Goal: Task Accomplishment & Management: Manage account settings

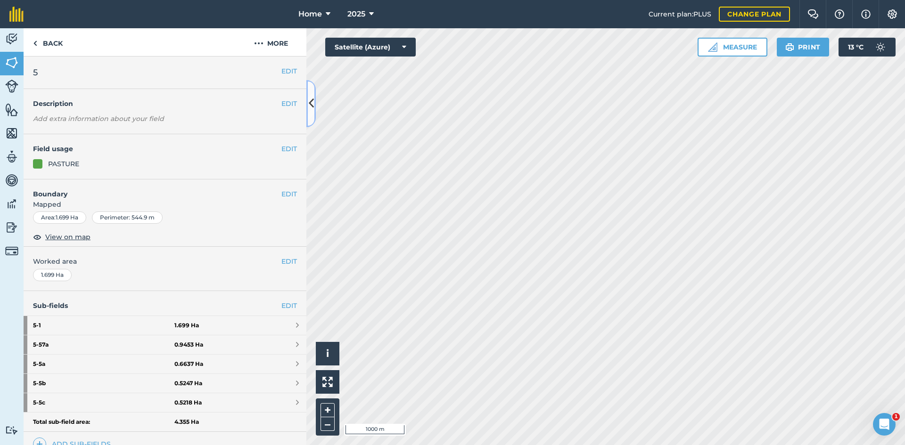
click at [311, 113] on button at bounding box center [310, 103] width 9 height 47
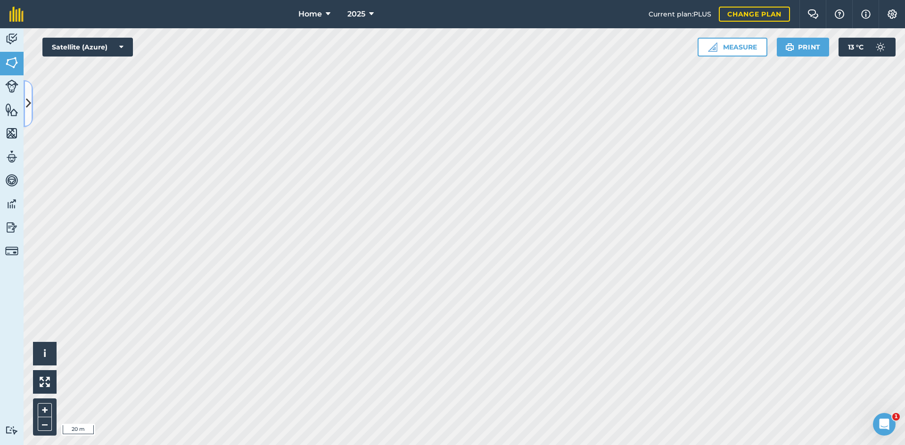
click at [28, 100] on icon at bounding box center [28, 103] width 5 height 16
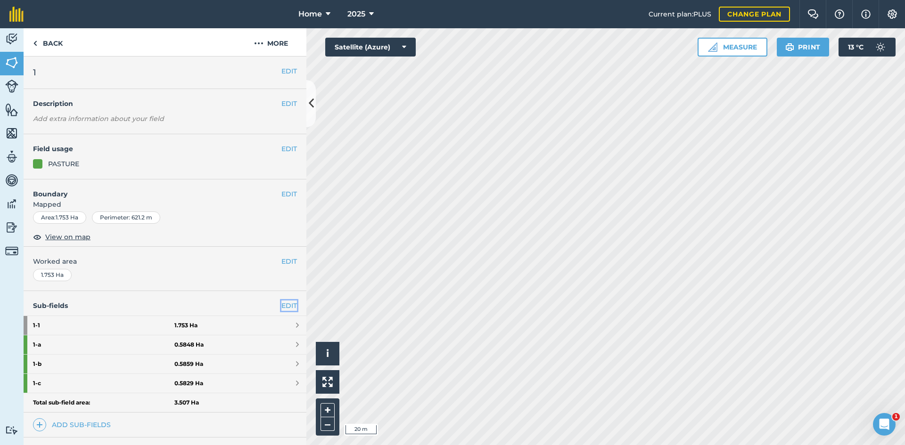
click at [281, 305] on link "EDIT" at bounding box center [289, 306] width 16 height 10
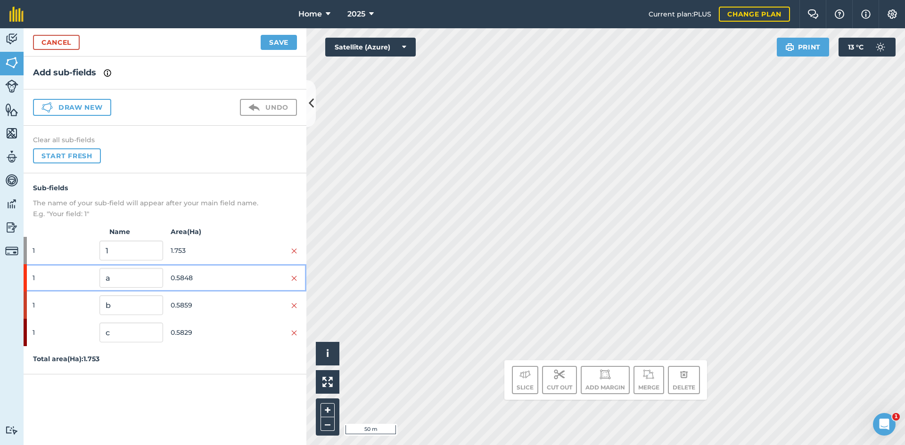
click at [220, 269] on div "1 a 0.5848" at bounding box center [165, 277] width 283 height 27
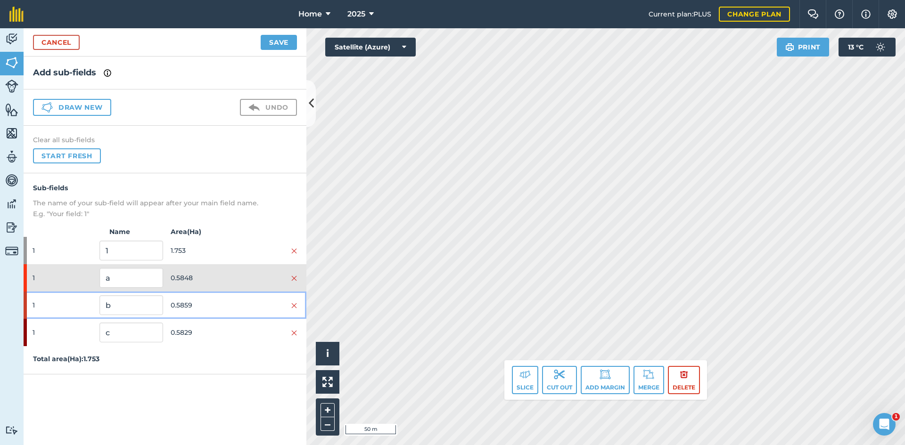
click at [218, 298] on span "0.5859" at bounding box center [202, 305] width 63 height 18
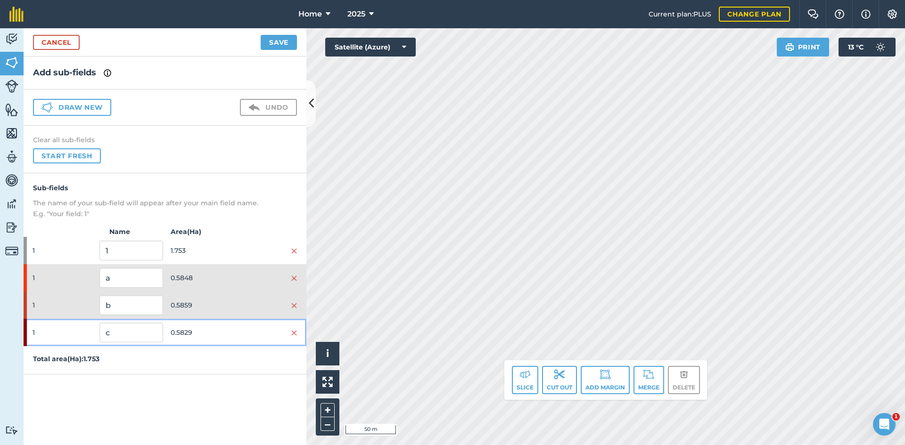
click at [217, 324] on span "0.5829" at bounding box center [202, 333] width 63 height 18
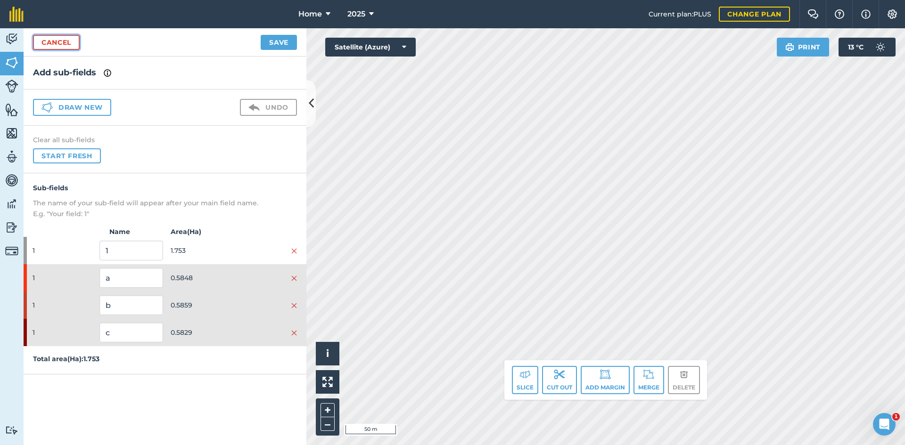
click at [72, 43] on link "Cancel" at bounding box center [56, 42] width 47 height 15
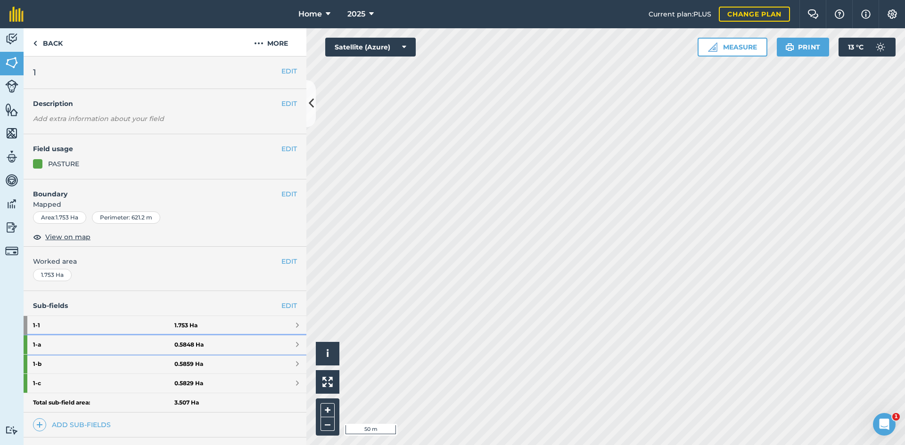
click at [238, 340] on link "1 - a 0.5848 Ha" at bounding box center [165, 345] width 283 height 19
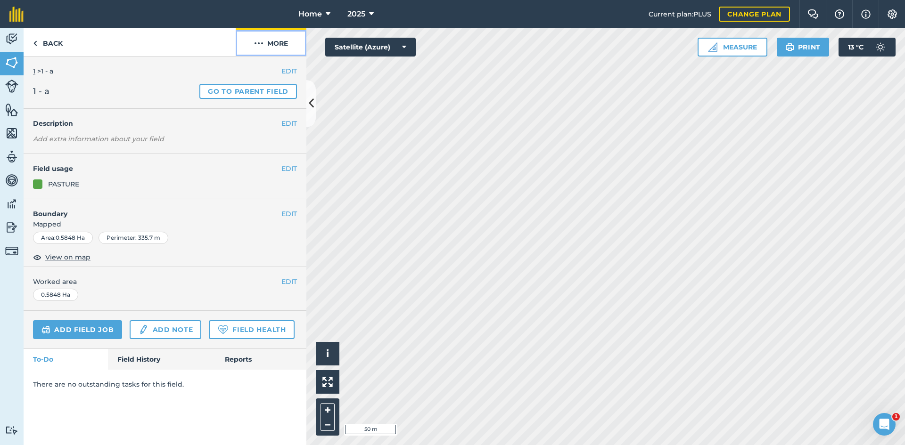
click at [290, 47] on button "More" at bounding box center [271, 42] width 71 height 28
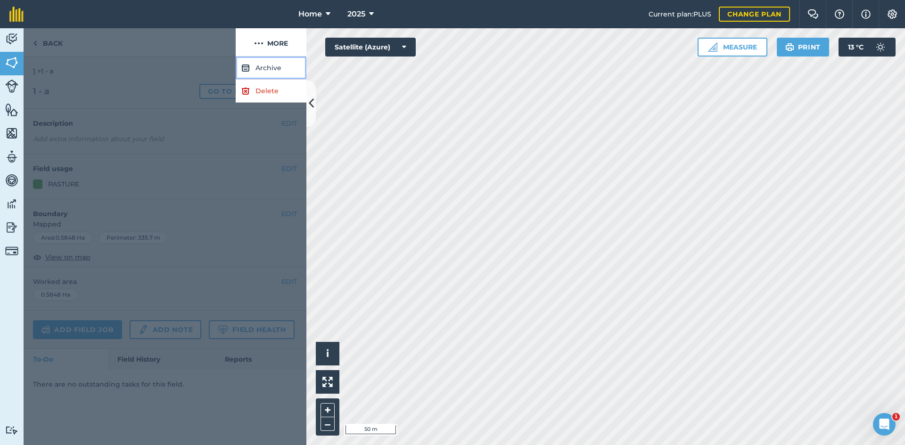
click at [279, 61] on button "Archive" at bounding box center [271, 68] width 71 height 23
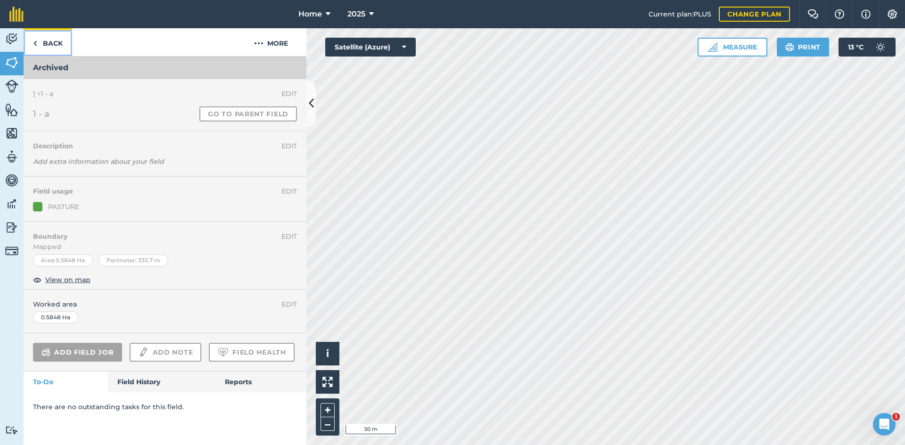
click at [53, 41] on link "Back" at bounding box center [48, 42] width 49 height 28
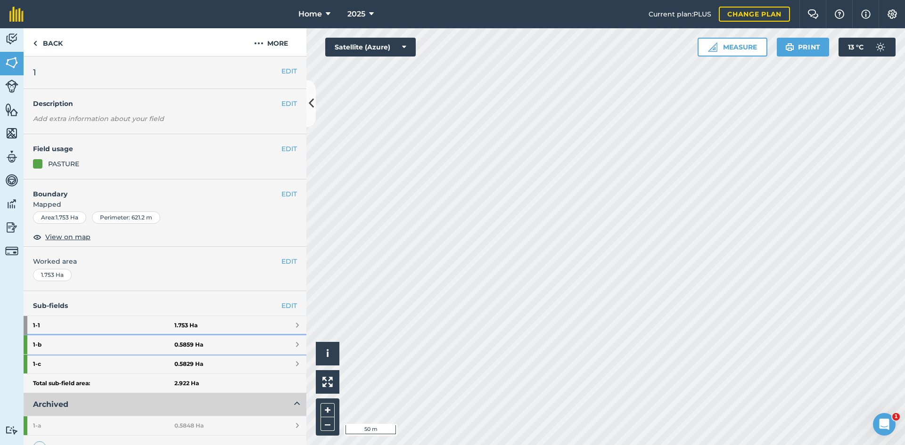
click at [134, 349] on strong "1 - b" at bounding box center [103, 345] width 141 height 19
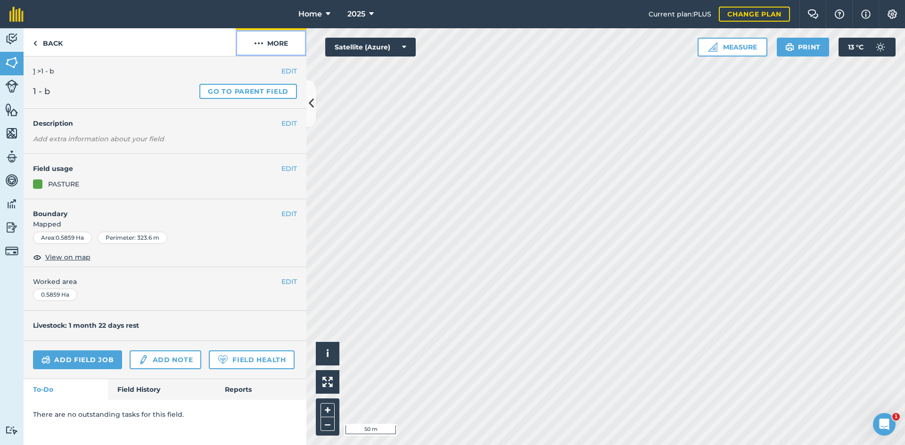
click at [276, 44] on button "More" at bounding box center [271, 42] width 71 height 28
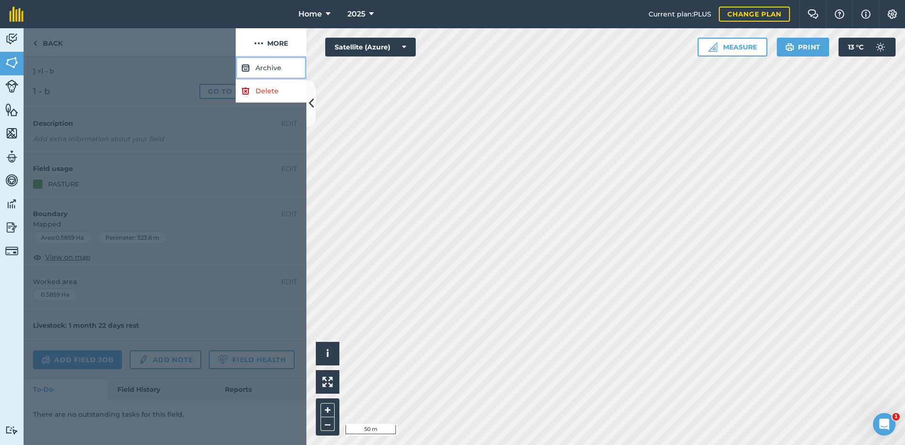
click at [260, 64] on button "Archive" at bounding box center [271, 68] width 71 height 23
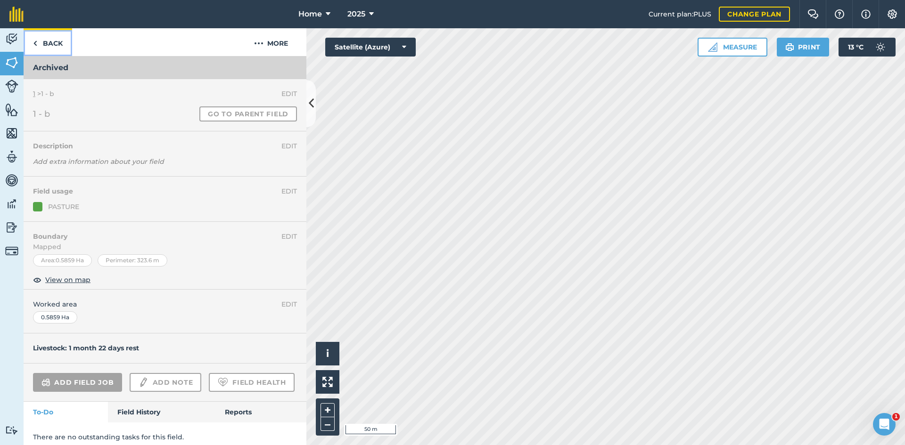
click at [51, 43] on link "Back" at bounding box center [48, 42] width 49 height 28
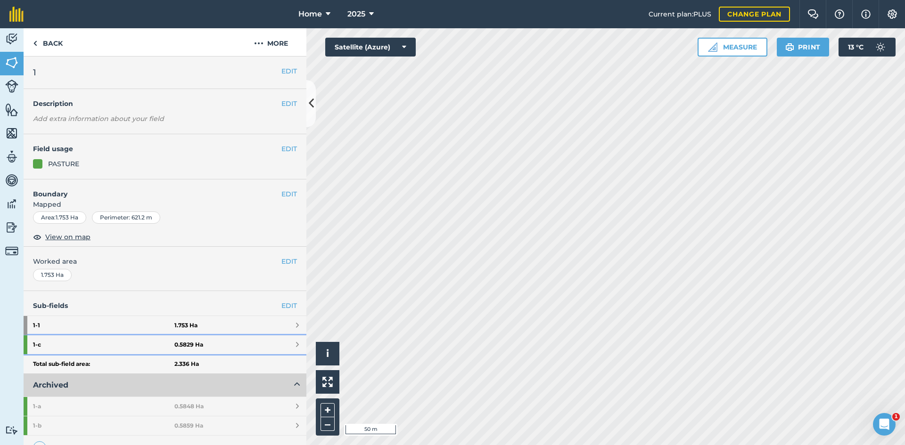
click at [165, 348] on strong "1 - c" at bounding box center [103, 345] width 141 height 19
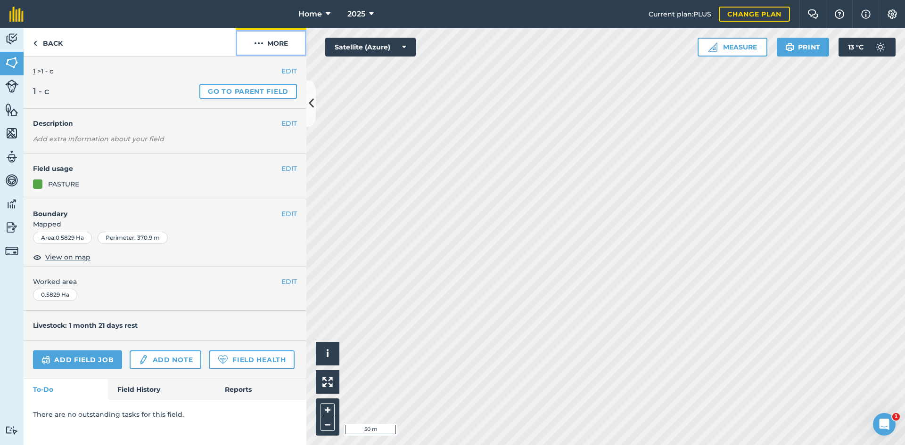
drag, startPoint x: 274, startPoint y: 44, endPoint x: 269, endPoint y: 48, distance: 7.1
click at [271, 45] on button "More" at bounding box center [271, 42] width 71 height 28
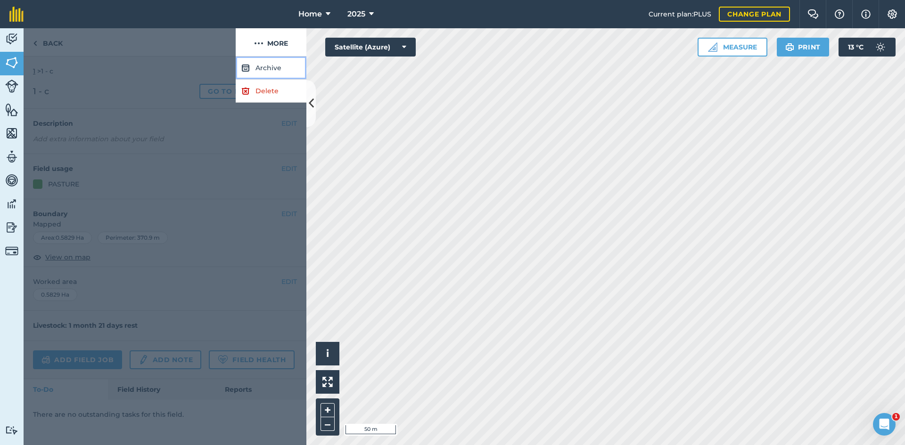
click at [260, 64] on button "Archive" at bounding box center [271, 68] width 71 height 23
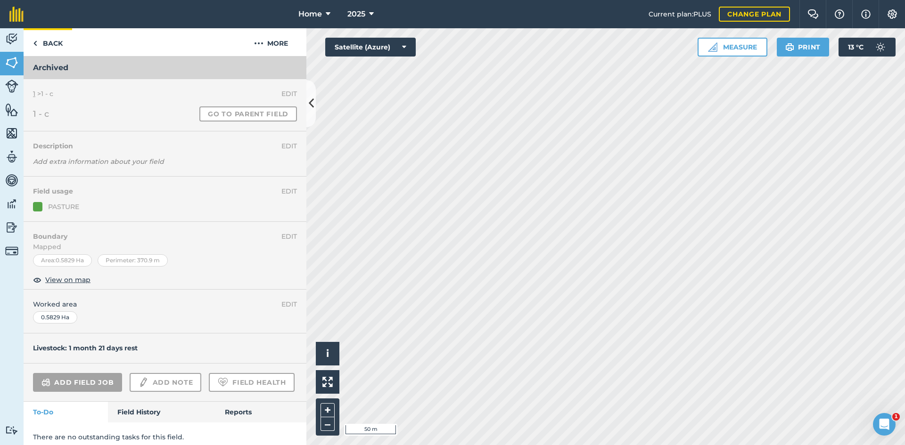
drag, startPoint x: 47, startPoint y: 57, endPoint x: 55, endPoint y: 40, distance: 18.8
click at [47, 57] on h3 "Archived" at bounding box center [165, 68] width 283 height 23
click at [55, 43] on link "Back" at bounding box center [48, 42] width 49 height 28
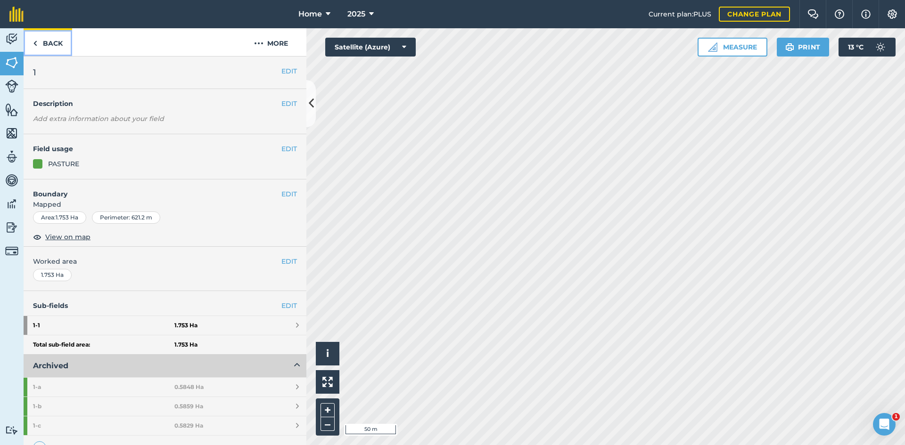
click at [40, 46] on link "Back" at bounding box center [48, 42] width 49 height 28
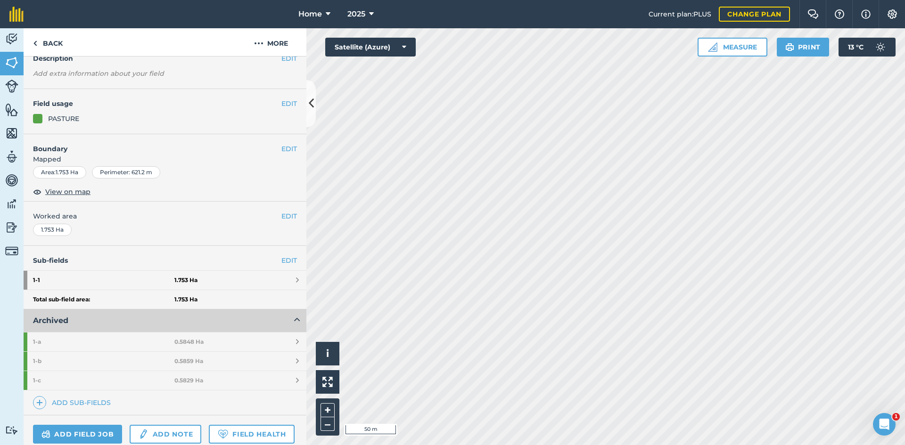
scroll to position [131, 0]
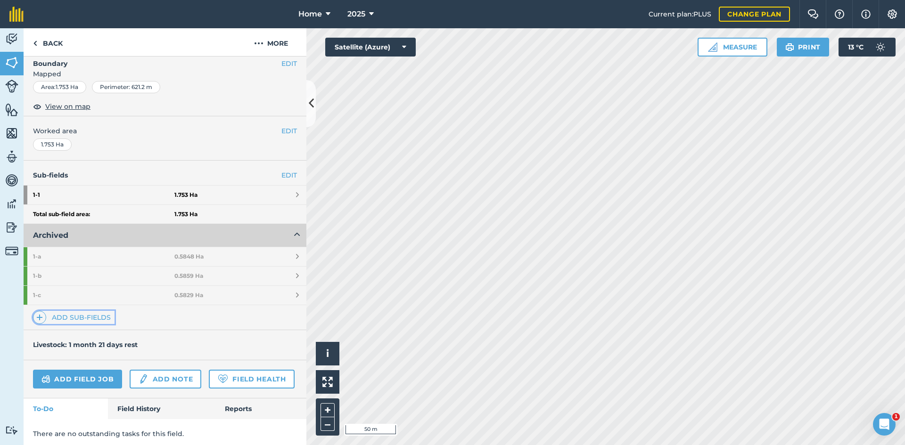
click at [85, 314] on link "Add sub-fields" at bounding box center [74, 317] width 82 height 13
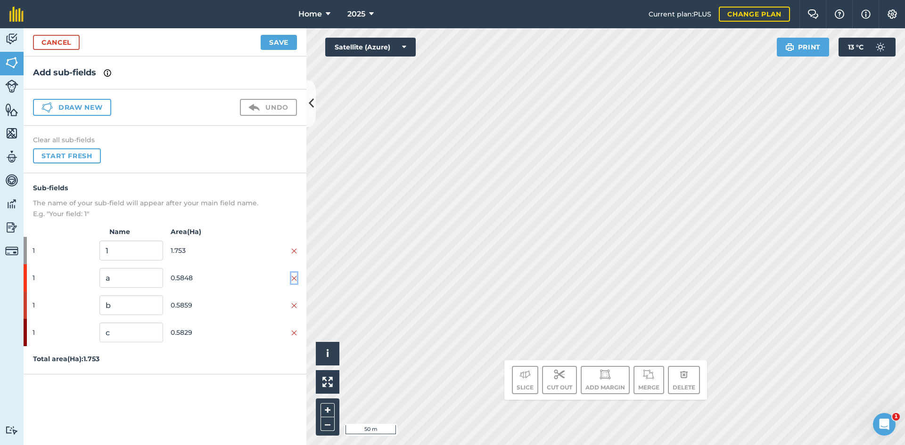
click at [294, 277] on img at bounding box center [294, 279] width 6 height 8
click at [295, 279] on img at bounding box center [294, 279] width 6 height 8
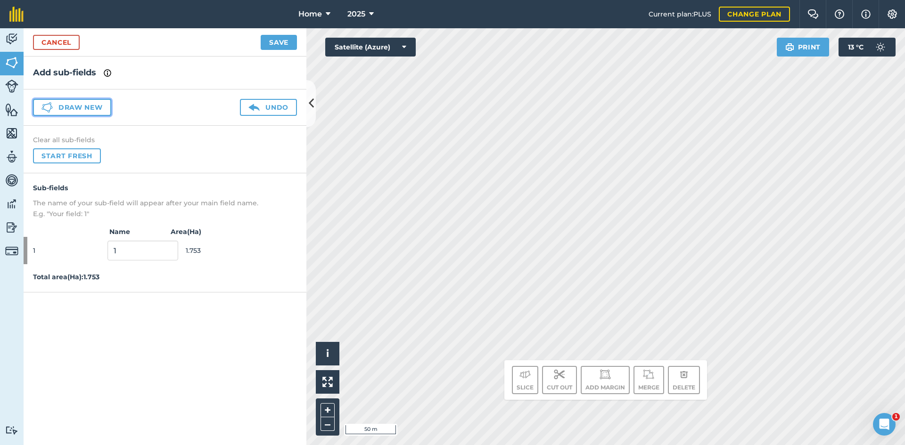
click at [82, 114] on button "Draw new" at bounding box center [72, 107] width 78 height 17
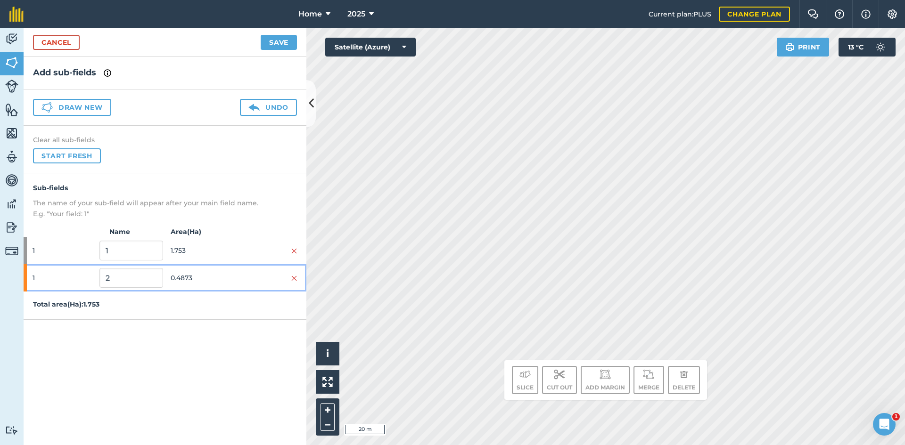
click at [212, 279] on span "0.4873" at bounding box center [202, 278] width 63 height 18
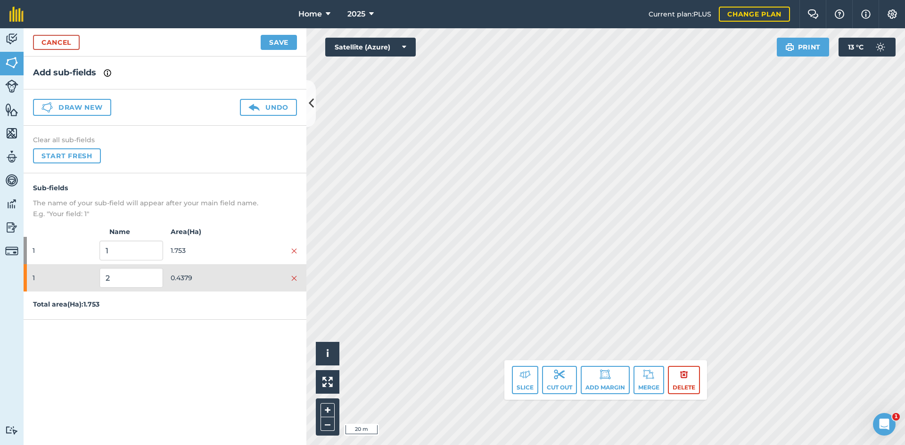
click at [94, 118] on div "Draw new Undo" at bounding box center [165, 108] width 283 height 36
click at [94, 105] on button "Draw new" at bounding box center [72, 107] width 78 height 17
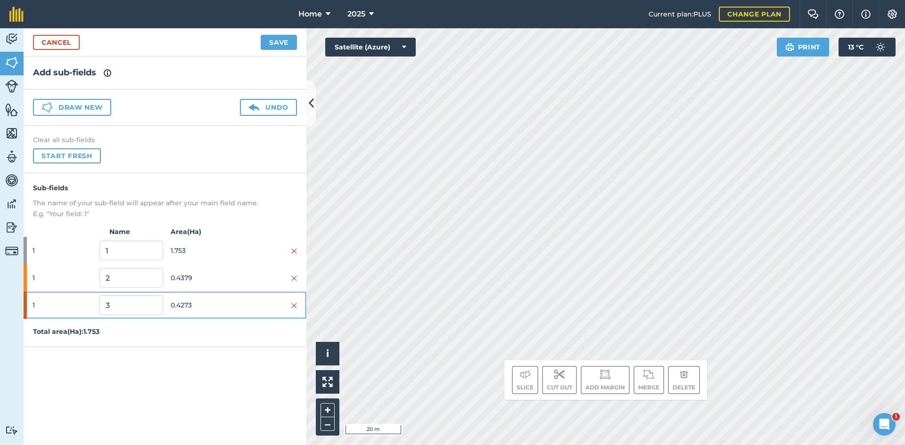
drag, startPoint x: 191, startPoint y: 303, endPoint x: 277, endPoint y: 285, distance: 87.5
click at [192, 301] on span "0.4273" at bounding box center [202, 305] width 63 height 18
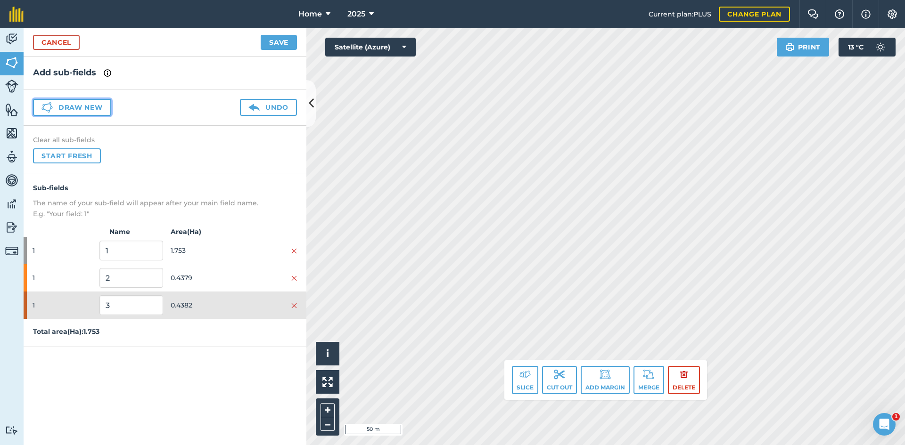
click at [89, 110] on button "Draw new" at bounding box center [72, 107] width 78 height 17
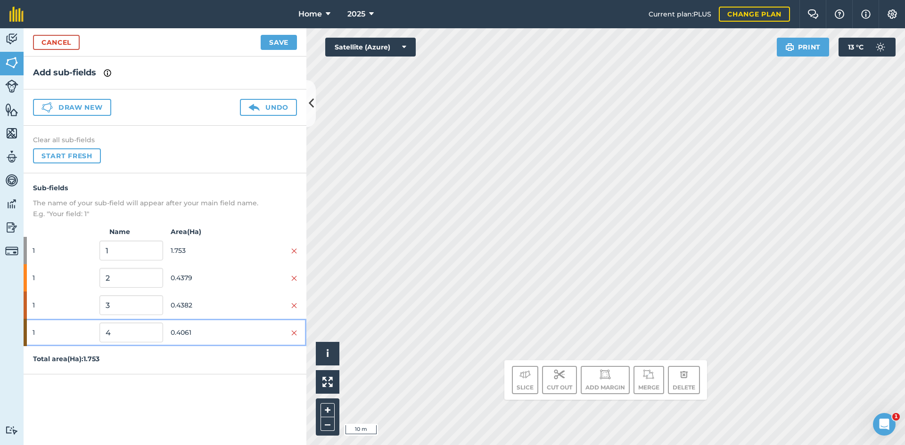
click at [224, 327] on span "0.4061" at bounding box center [202, 333] width 63 height 18
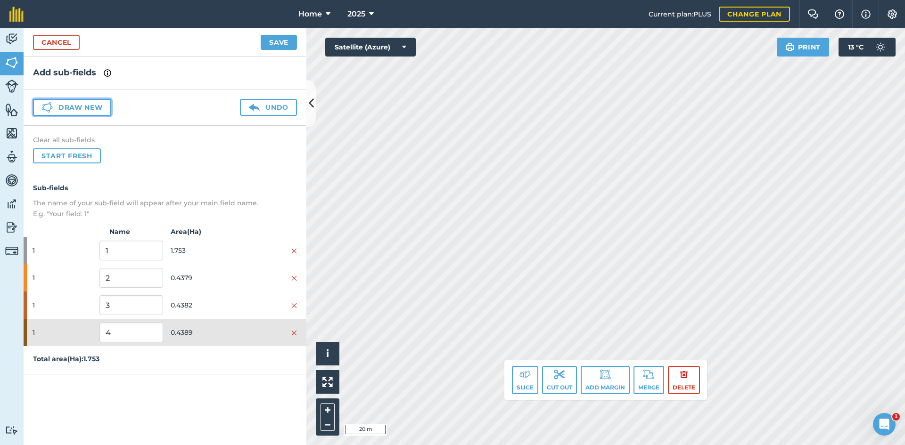
click at [75, 109] on button "Draw new" at bounding box center [72, 107] width 78 height 17
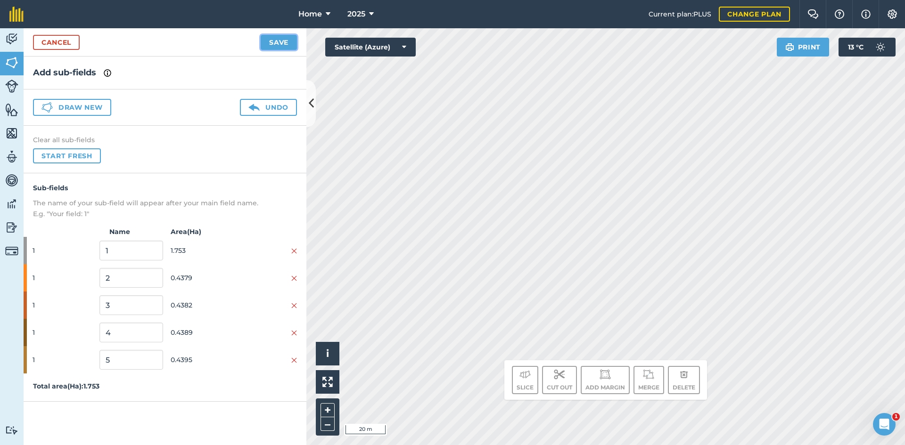
click at [268, 44] on button "Save" at bounding box center [279, 42] width 36 height 15
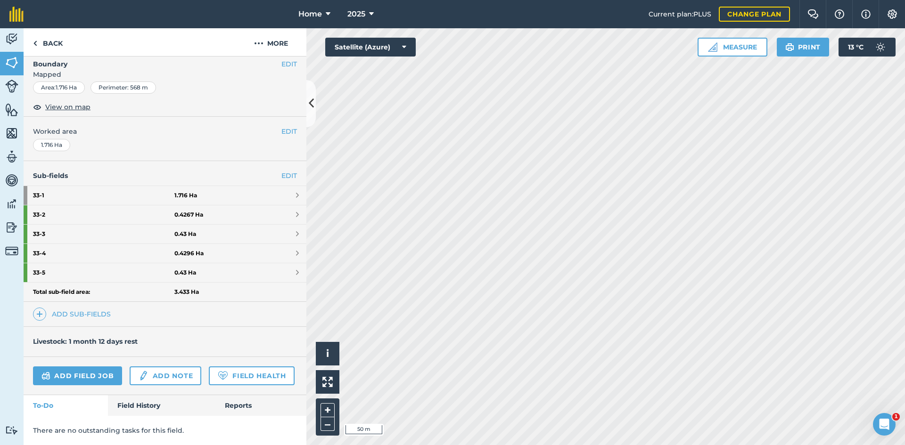
scroll to position [109, 0]
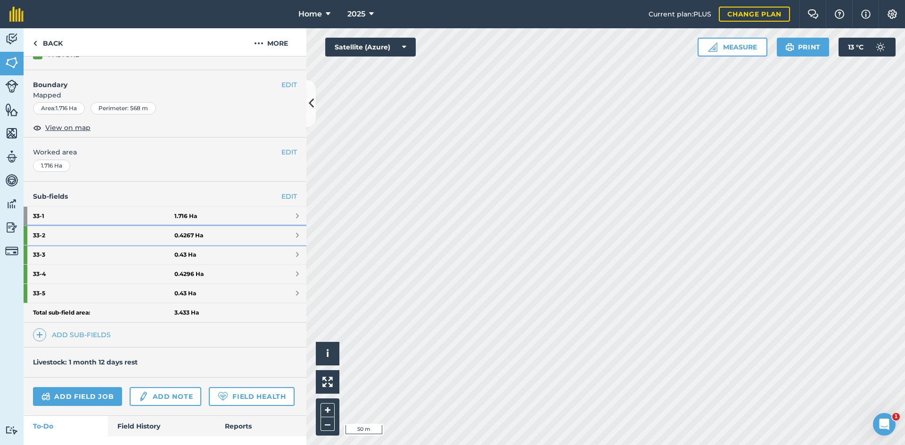
click at [183, 232] on strong "0.4267 Ha" at bounding box center [188, 236] width 29 height 8
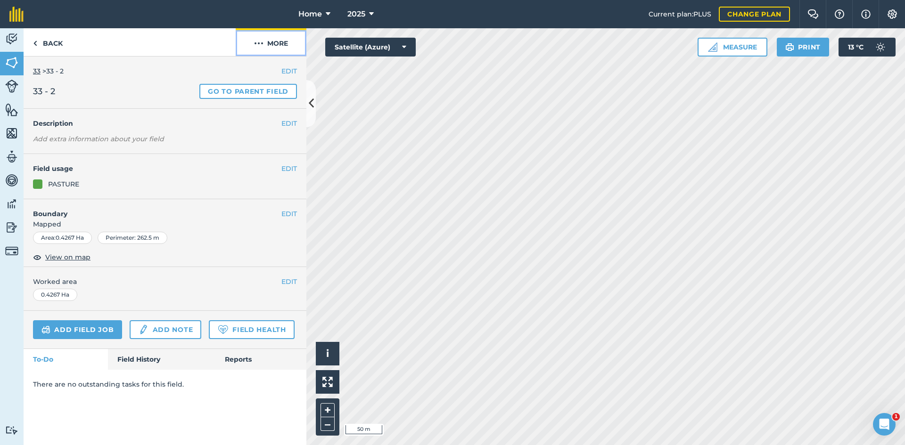
click at [279, 46] on button "More" at bounding box center [271, 42] width 71 height 28
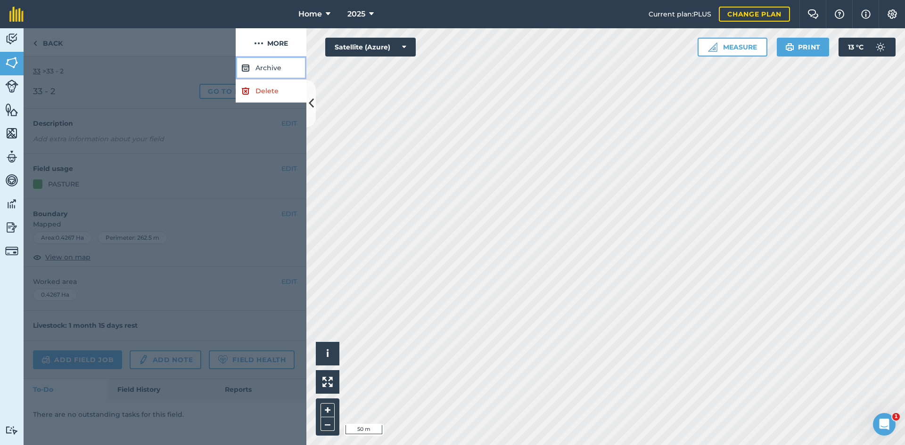
click at [265, 66] on button "Archive" at bounding box center [271, 68] width 71 height 23
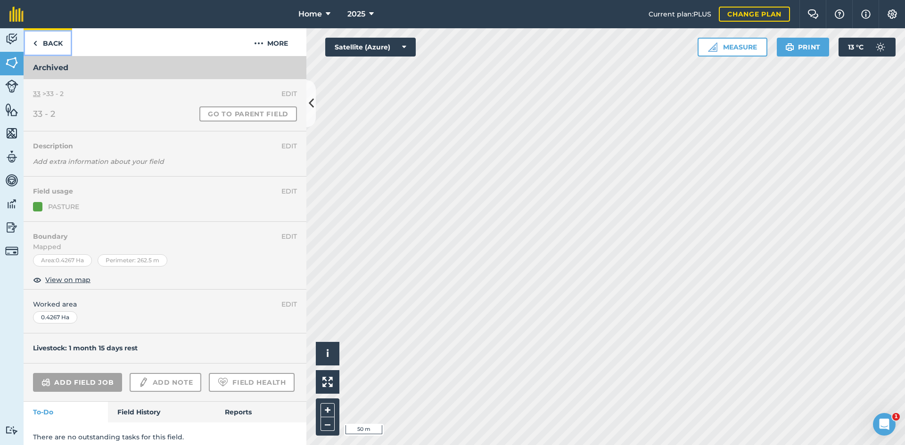
click at [61, 43] on link "Back" at bounding box center [48, 42] width 49 height 28
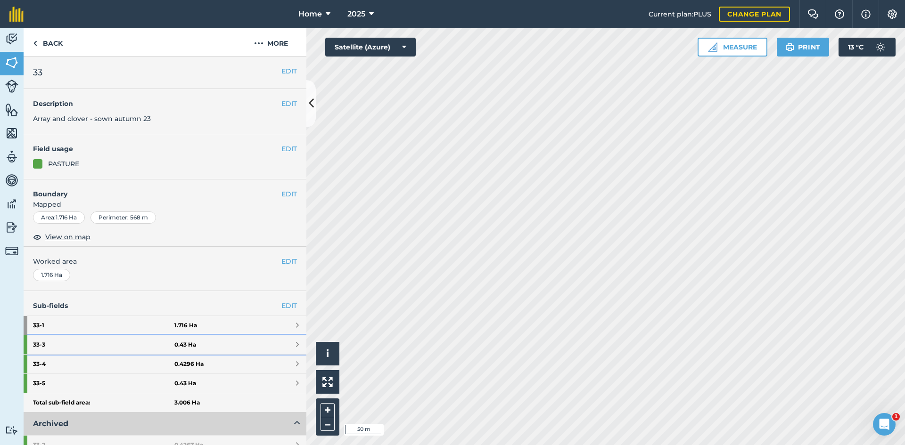
click at [174, 345] on strong "0.43 Ha" at bounding box center [185, 345] width 22 height 8
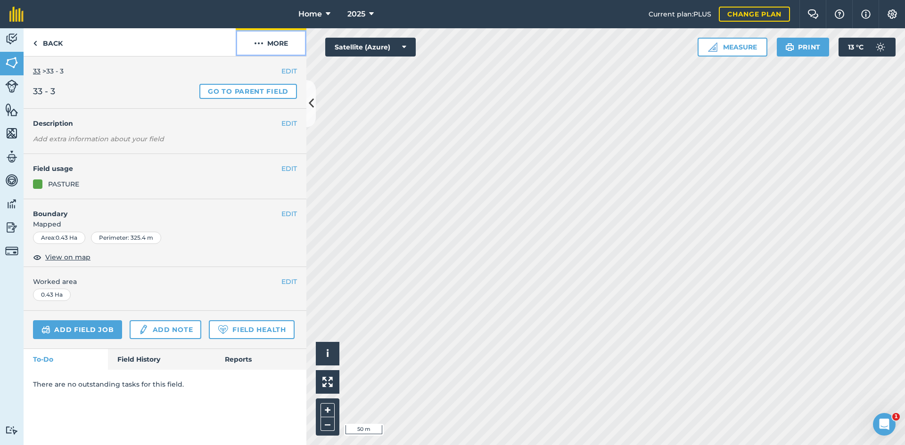
click at [266, 41] on button "More" at bounding box center [271, 42] width 71 height 28
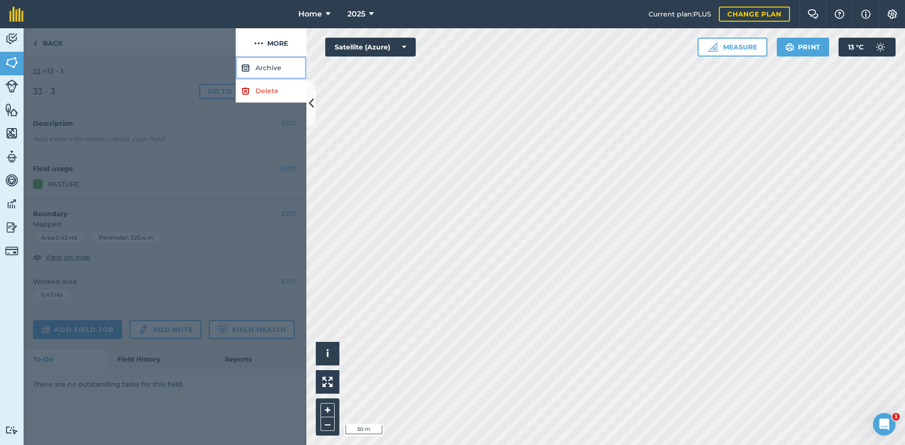
click at [269, 72] on button "Archive" at bounding box center [271, 68] width 71 height 23
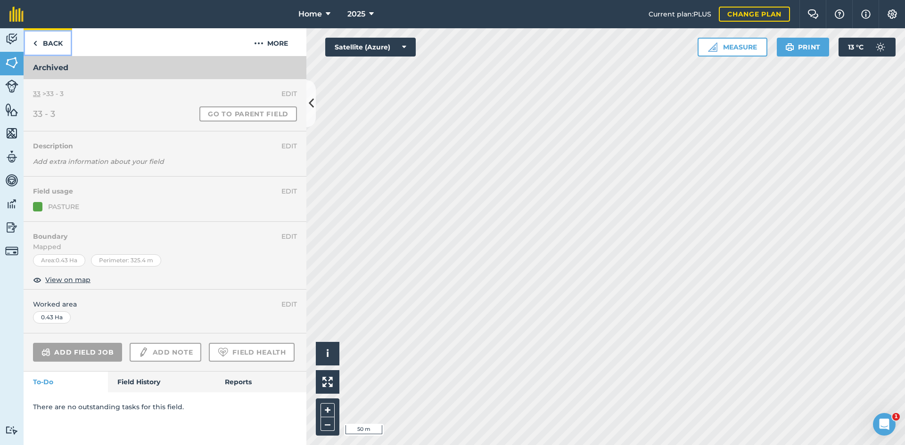
click at [36, 41] on img at bounding box center [35, 43] width 4 height 11
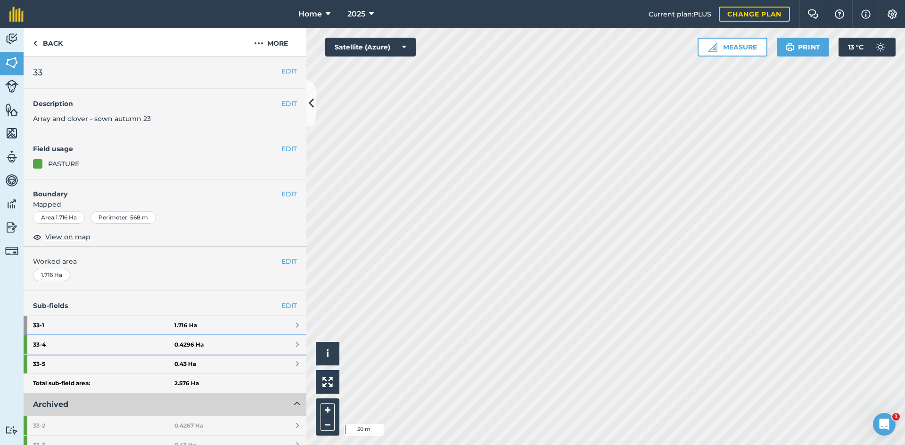
click at [157, 345] on strong "33 - 4" at bounding box center [103, 345] width 141 height 19
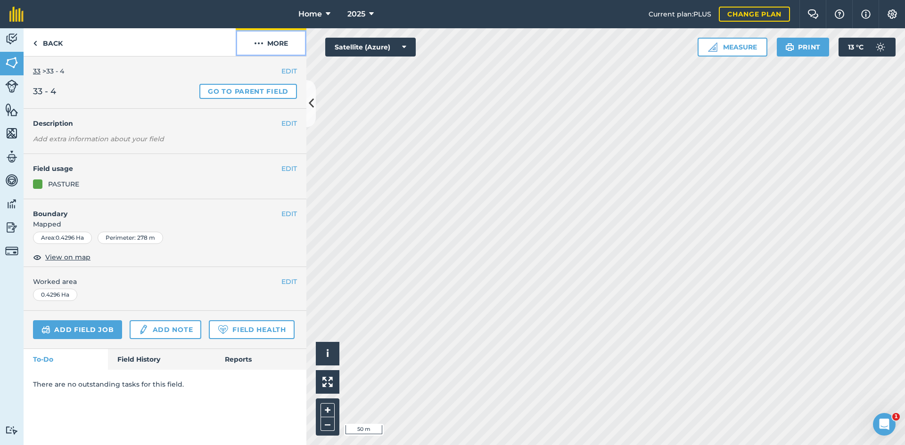
drag, startPoint x: 285, startPoint y: 36, endPoint x: 280, endPoint y: 48, distance: 12.5
click at [285, 37] on button "More" at bounding box center [271, 42] width 71 height 28
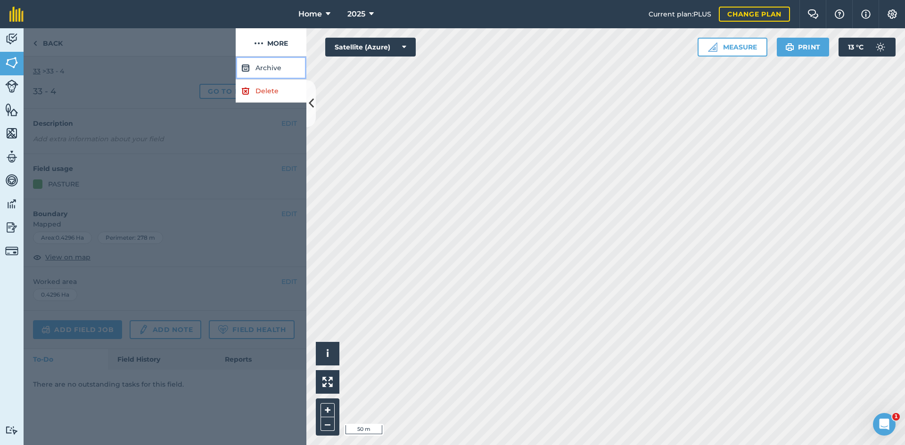
click at [274, 62] on button "Archive" at bounding box center [271, 68] width 71 height 23
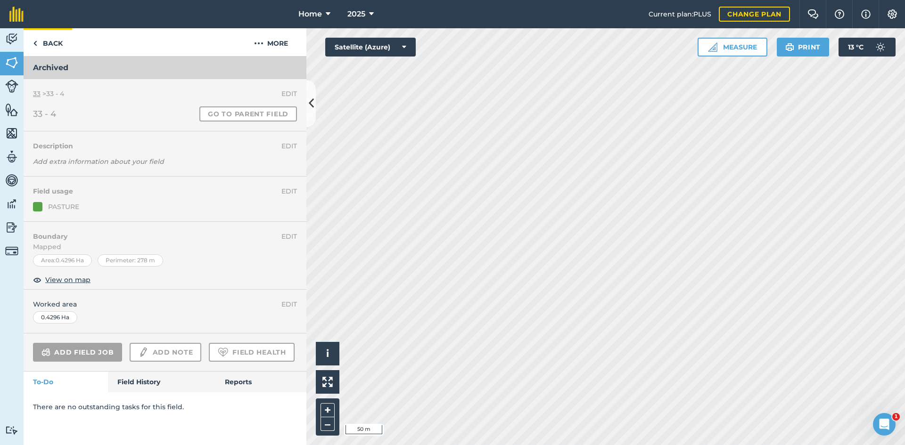
click at [73, 43] on div "Back More" at bounding box center [165, 42] width 283 height 28
drag, startPoint x: 68, startPoint y: 46, endPoint x: 70, endPoint y: 62, distance: 15.7
click at [67, 47] on link "Back" at bounding box center [48, 42] width 49 height 28
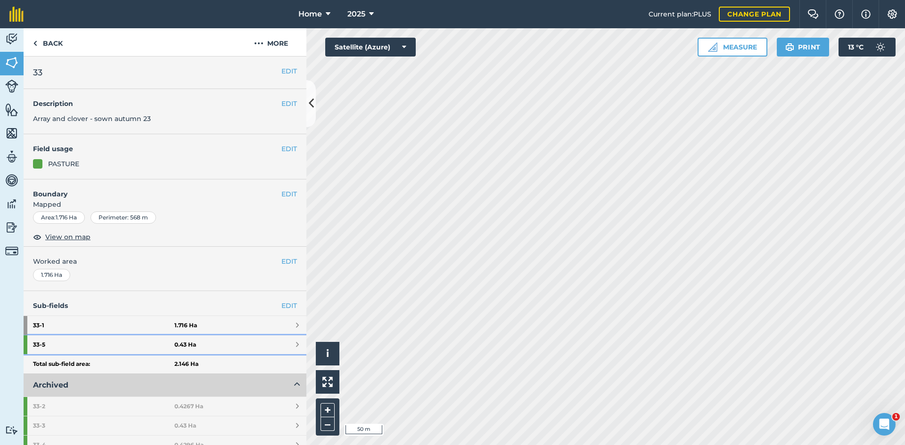
click at [208, 346] on link "33 - 5 0.43 Ha" at bounding box center [165, 345] width 283 height 19
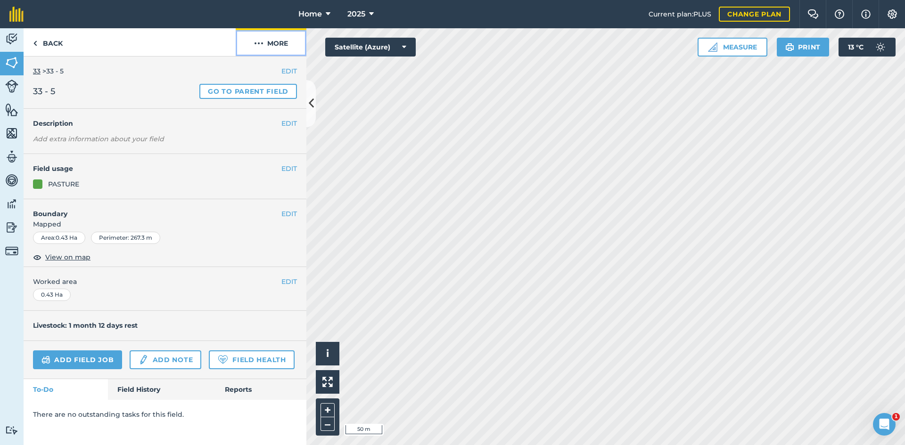
click at [281, 37] on button "More" at bounding box center [271, 42] width 71 height 28
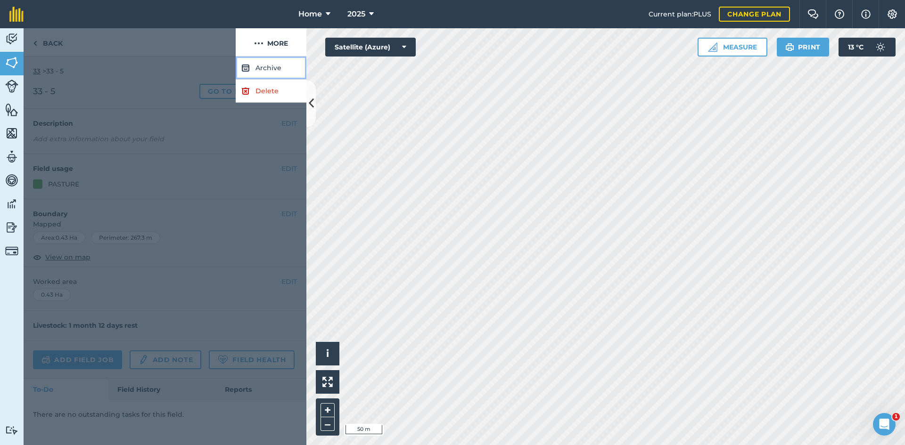
click at [265, 64] on button "Archive" at bounding box center [271, 68] width 71 height 23
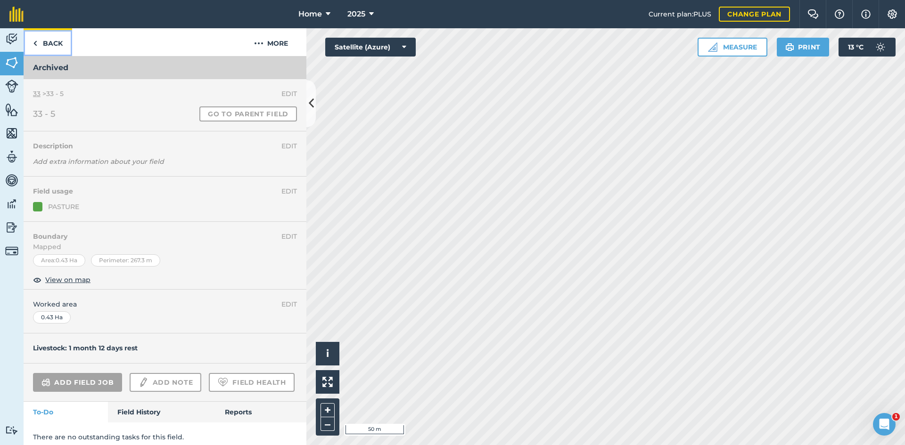
click at [46, 31] on link "Back" at bounding box center [48, 42] width 49 height 28
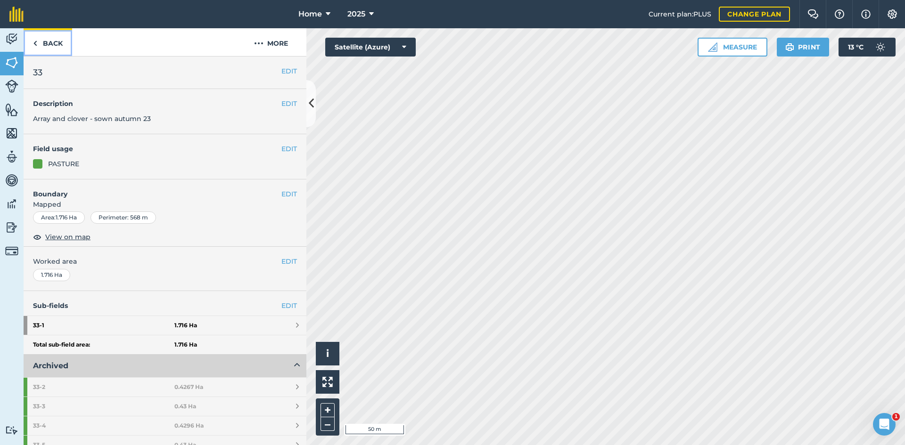
click at [71, 41] on link "Back" at bounding box center [48, 42] width 49 height 28
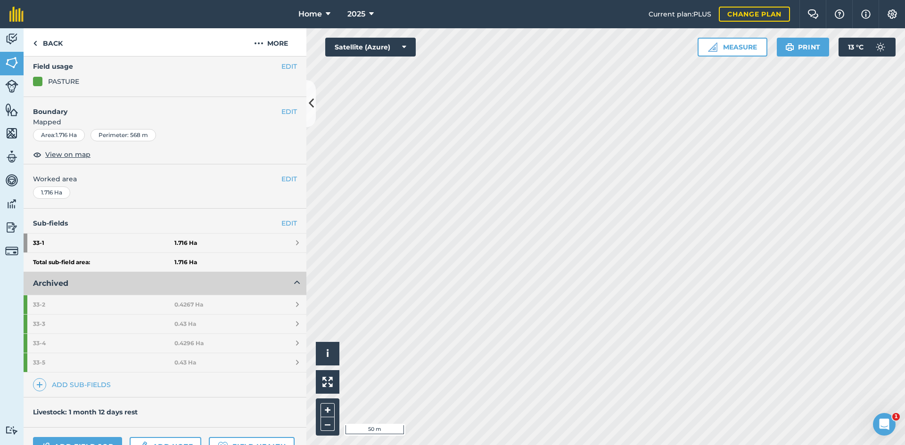
scroll to position [180, 0]
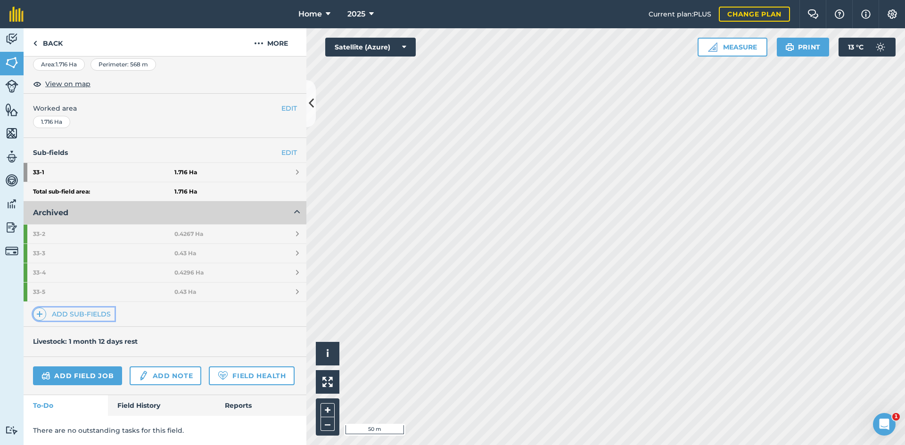
click at [96, 308] on link "Add sub-fields" at bounding box center [74, 314] width 82 height 13
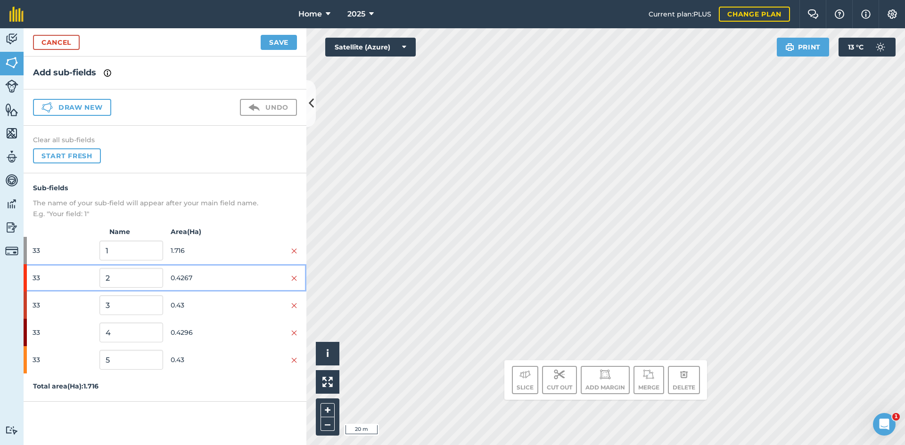
click at [289, 273] on div at bounding box center [265, 278] width 63 height 10
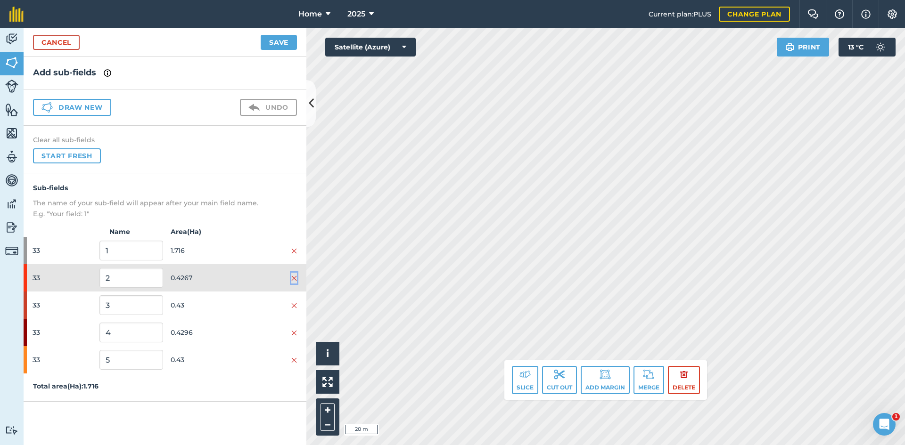
click at [294, 282] on img at bounding box center [294, 279] width 6 height 8
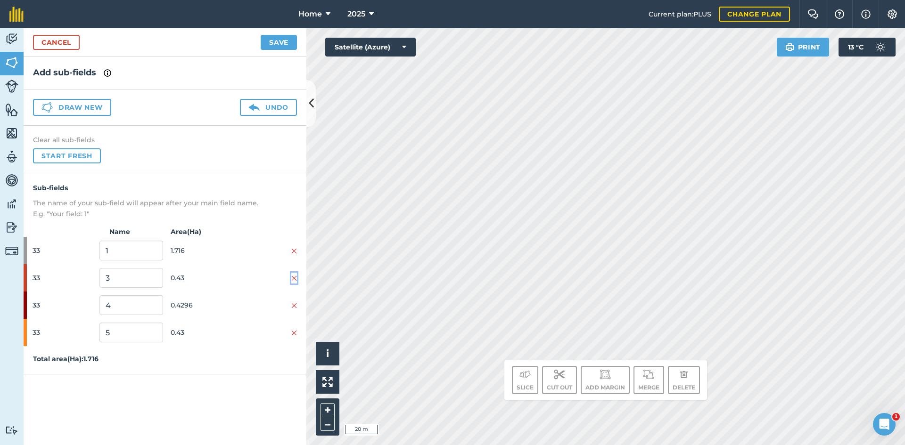
click at [294, 280] on img at bounding box center [294, 279] width 6 height 8
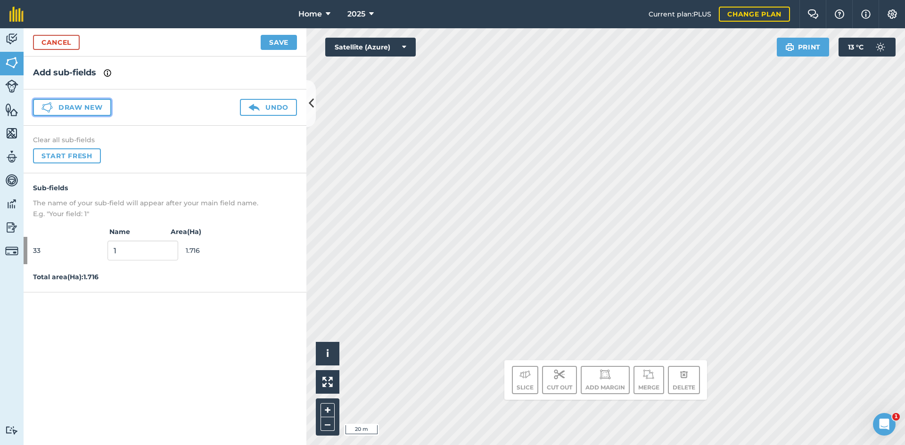
click at [99, 101] on button "Draw new" at bounding box center [72, 107] width 78 height 17
click at [80, 106] on button "Draw new" at bounding box center [72, 107] width 78 height 17
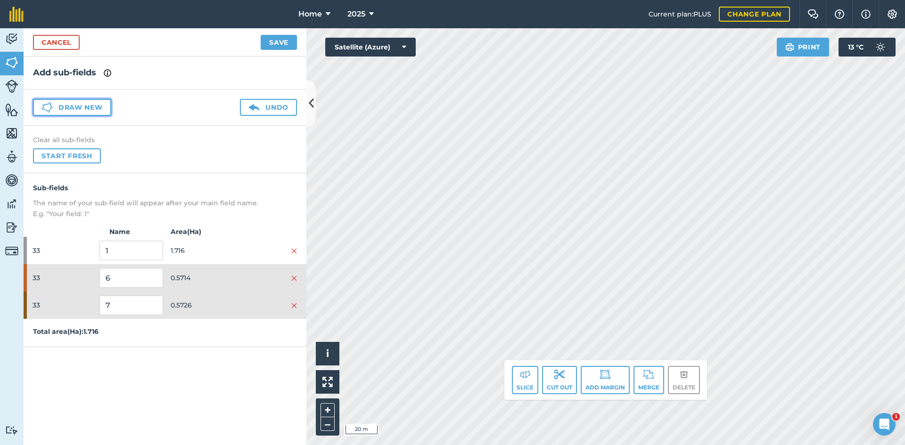
click at [91, 109] on button "Draw new" at bounding box center [72, 107] width 78 height 17
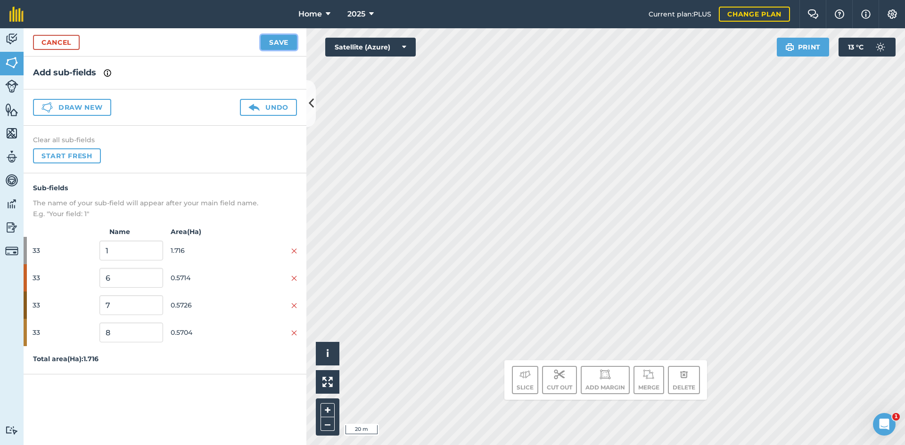
click at [279, 40] on button "Save" at bounding box center [279, 42] width 36 height 15
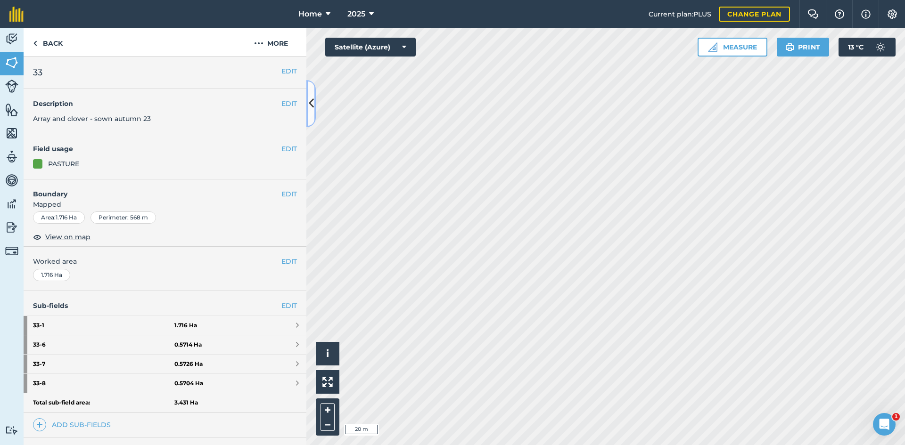
click at [312, 102] on icon at bounding box center [311, 103] width 5 height 16
